Goal: Task Accomplishment & Management: Manage account settings

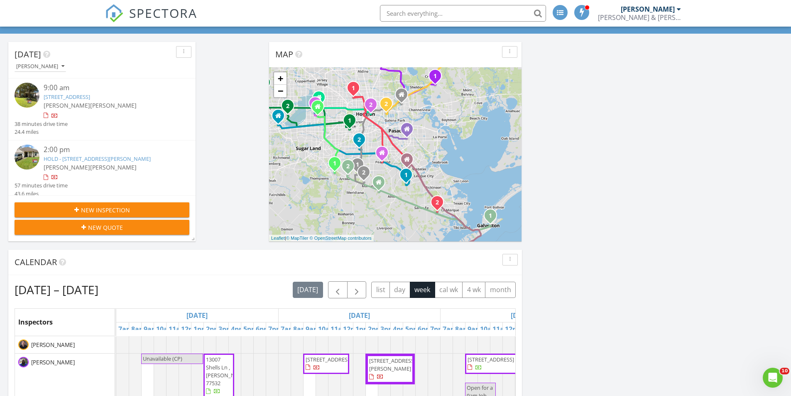
scroll to position [208, 0]
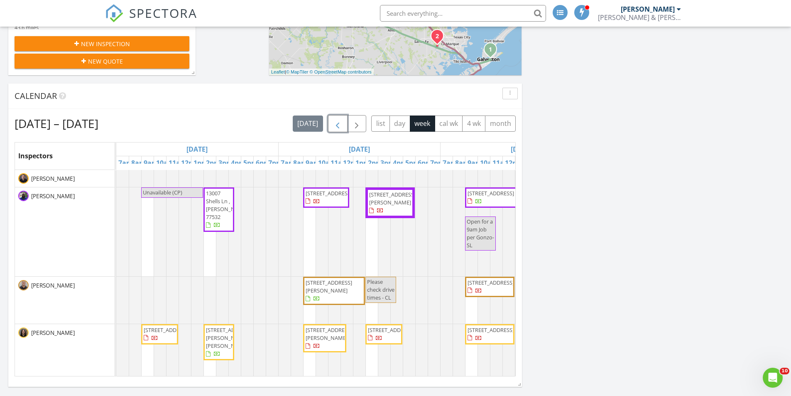
click at [338, 126] on span "button" at bounding box center [338, 124] width 10 height 10
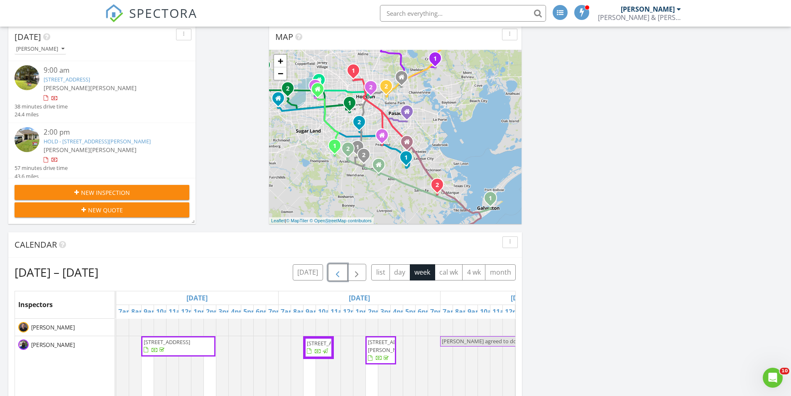
scroll to position [0, 0]
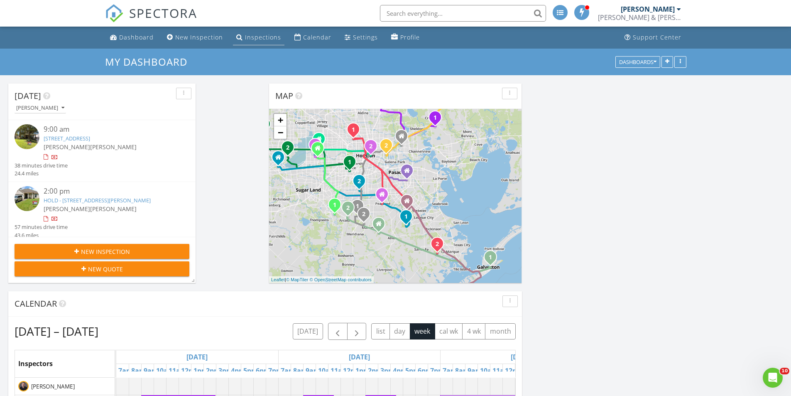
click at [239, 38] on div "Inspections" at bounding box center [239, 37] width 7 height 7
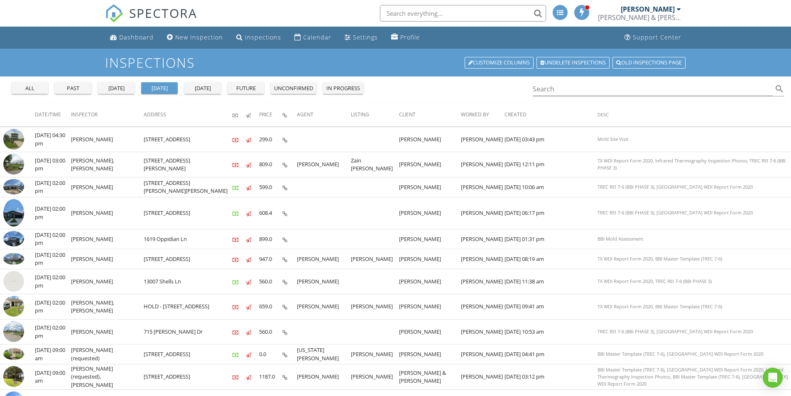
click at [84, 87] on div "past" at bounding box center [73, 88] width 30 height 8
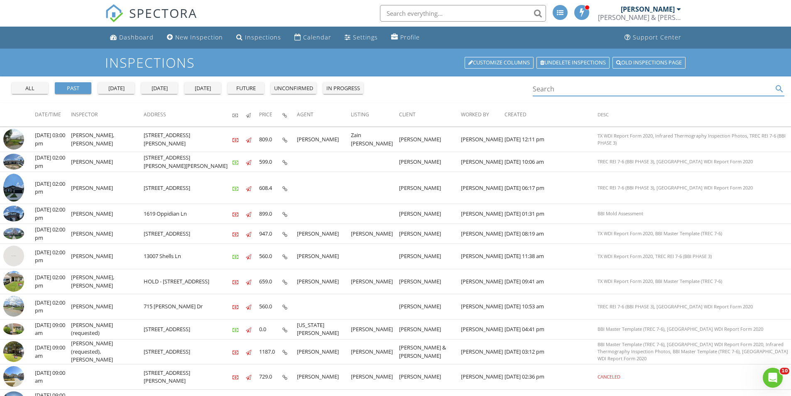
click at [548, 90] on input "Search" at bounding box center [653, 89] width 241 height 14
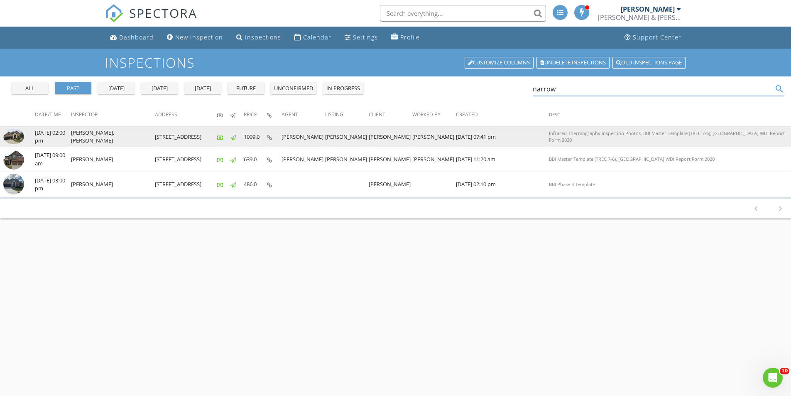
click at [138, 138] on td "Colin Cecil, Derrick McDaniel" at bounding box center [113, 137] width 84 height 20
click at [13, 135] on img at bounding box center [13, 137] width 21 height 16
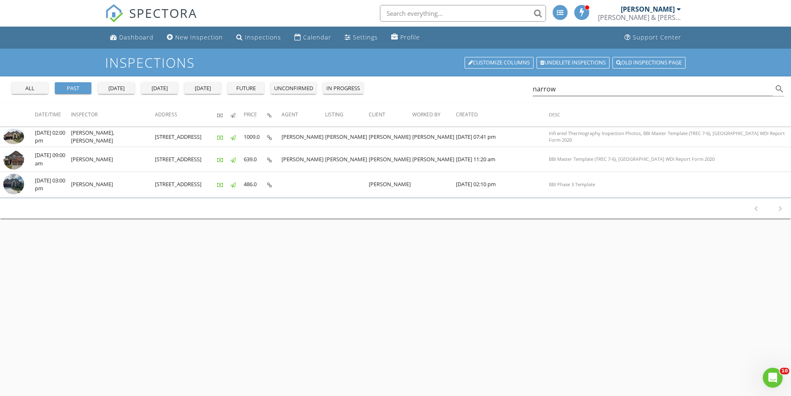
click at [474, 13] on input "text" at bounding box center [463, 13] width 166 height 17
click at [576, 87] on input "narrow" at bounding box center [653, 89] width 241 height 14
type input "n"
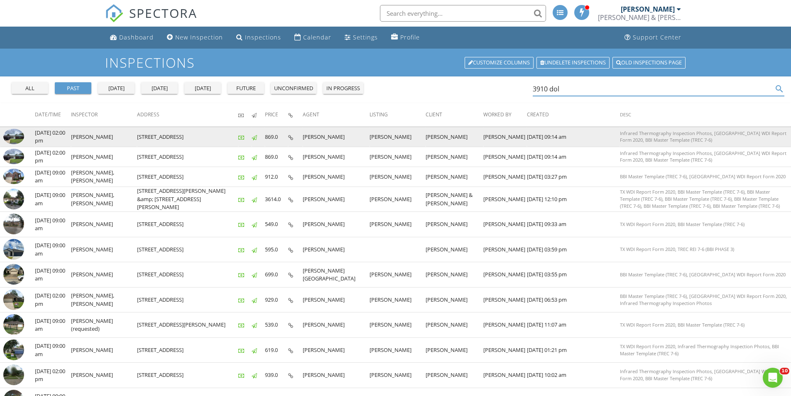
type input "3910 dol"
click at [20, 135] on img at bounding box center [13, 137] width 21 height 16
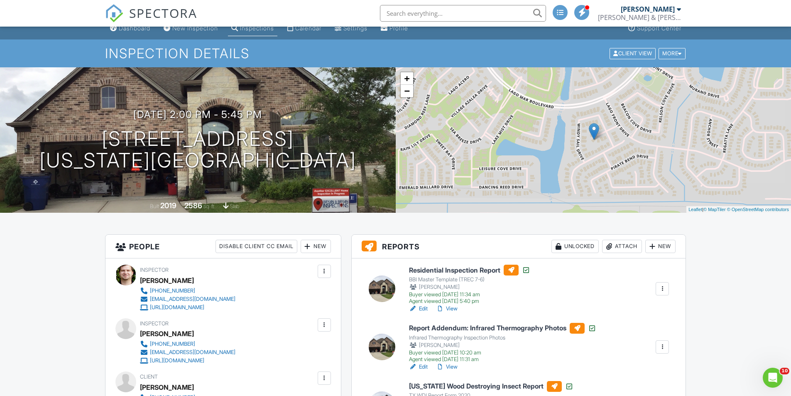
scroll to position [125, 0]
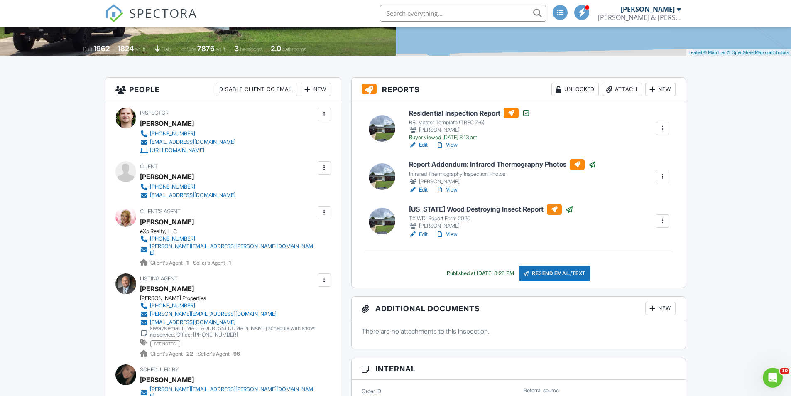
click at [448, 144] on link "View" at bounding box center [447, 145] width 22 height 8
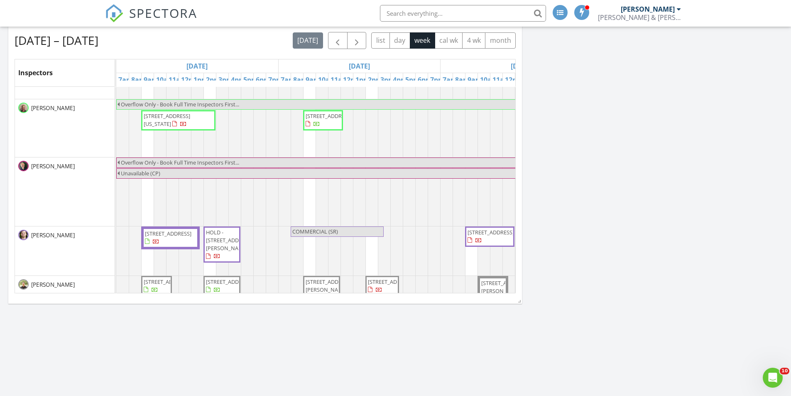
scroll to position [499, 0]
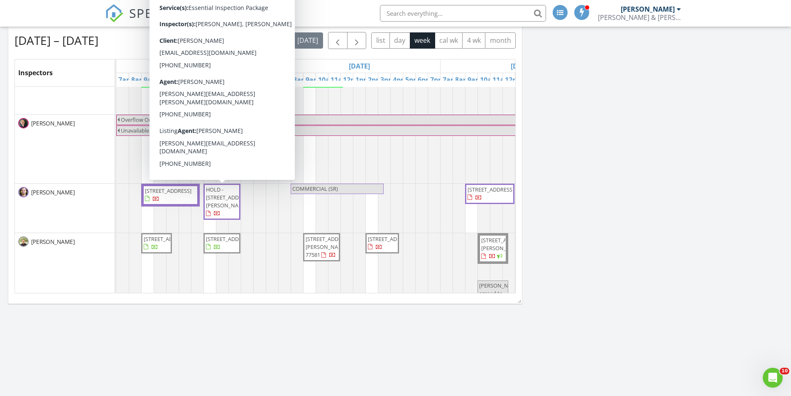
click at [219, 204] on span "HOLD - [STREET_ADDRESS][PERSON_NAME]" at bounding box center [229, 197] width 47 height 23
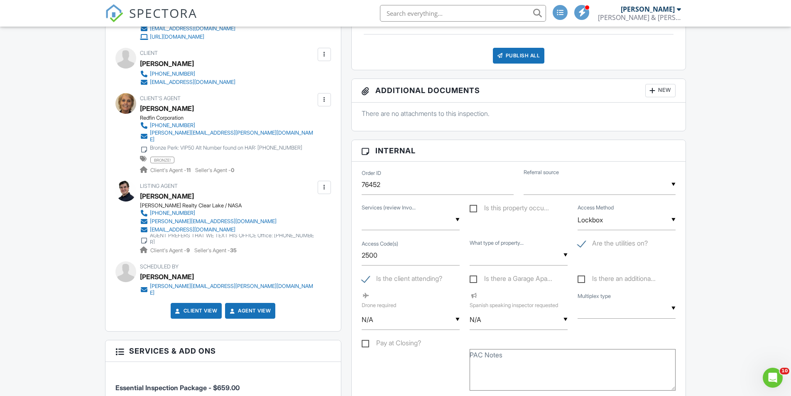
scroll to position [465, 0]
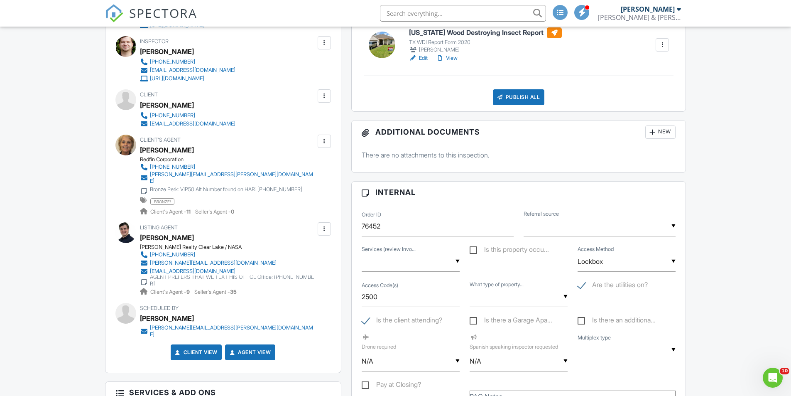
click at [475, 248] on label "Is this property occu..." at bounding box center [509, 251] width 79 height 10
click at [475, 248] on input "Is this property occu..." at bounding box center [472, 250] width 5 height 5
checkbox input "true"
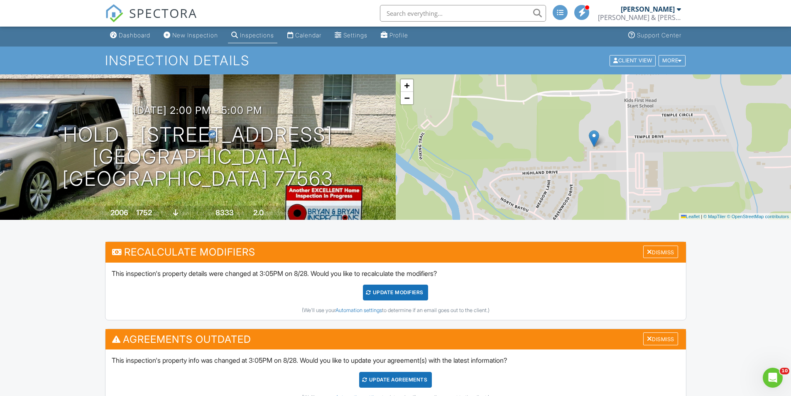
scroll to position [0, 0]
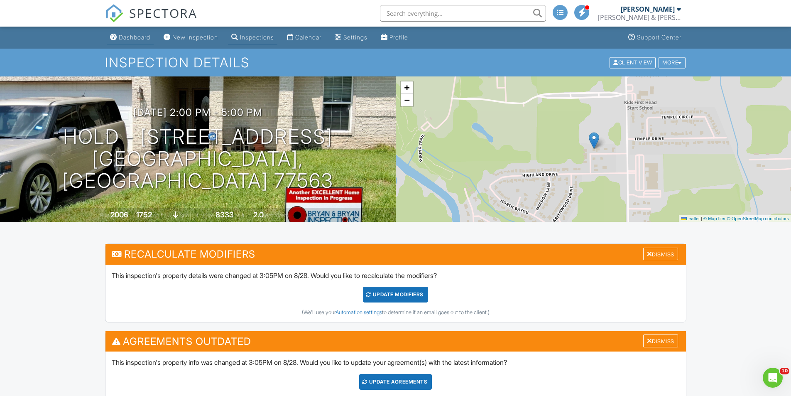
click at [135, 39] on div "Dashboard" at bounding box center [135, 37] width 32 height 7
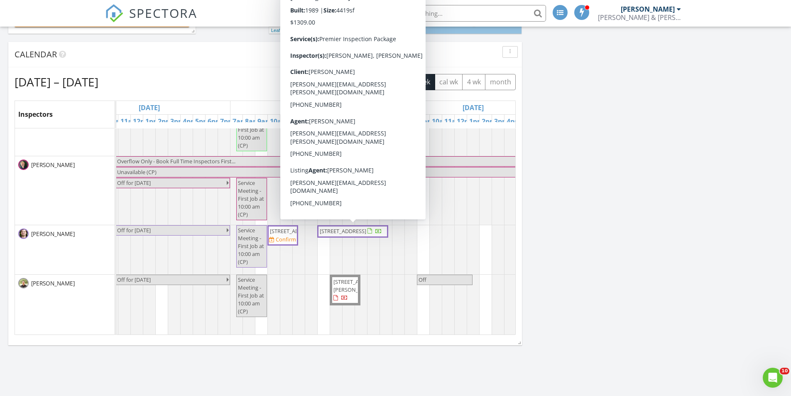
click at [338, 235] on span "[STREET_ADDRESS]" at bounding box center [343, 230] width 47 height 7
